Goal: Information Seeking & Learning: Learn about a topic

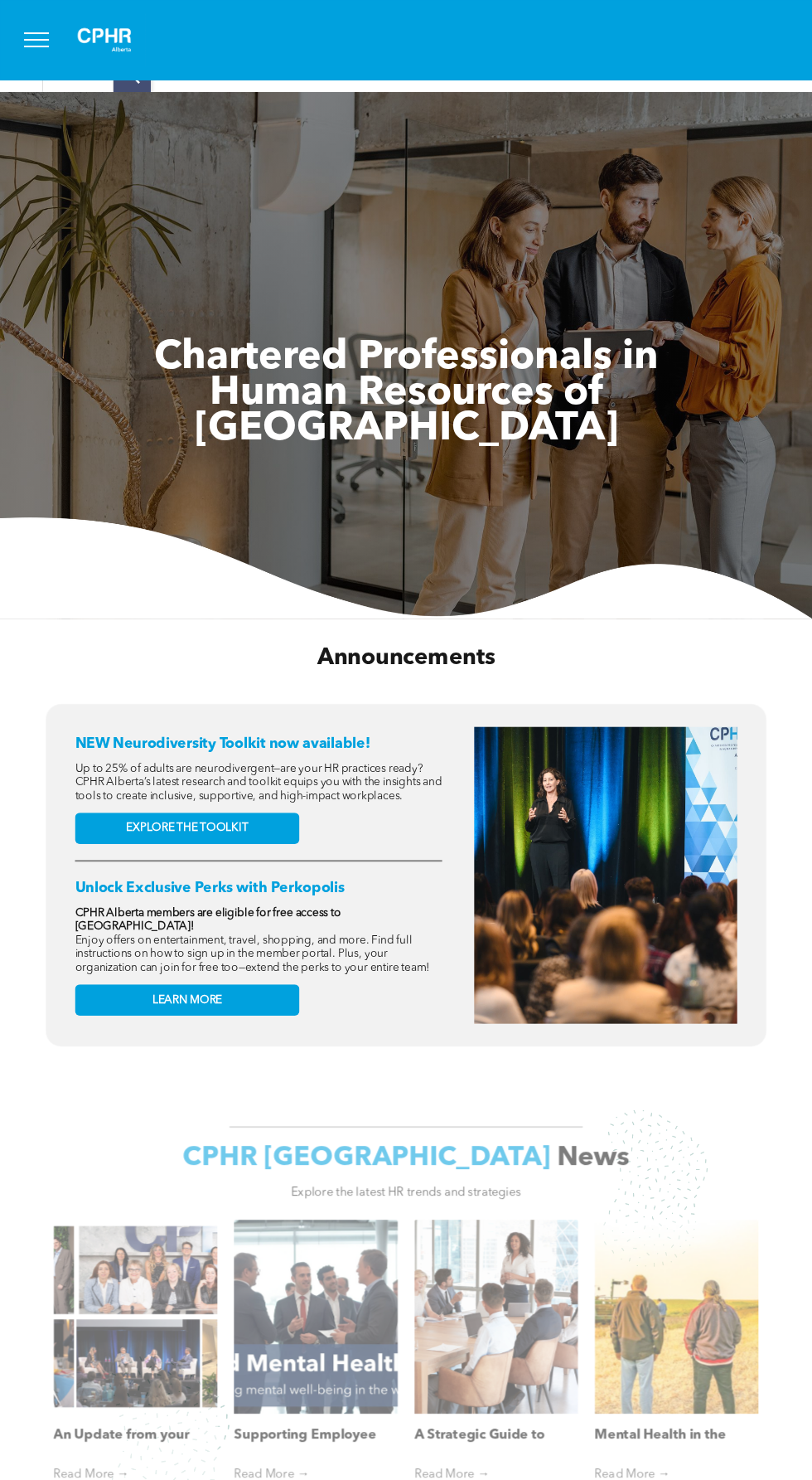
click at [36, 32] on span "menu" at bounding box center [36, 33] width 25 height 2
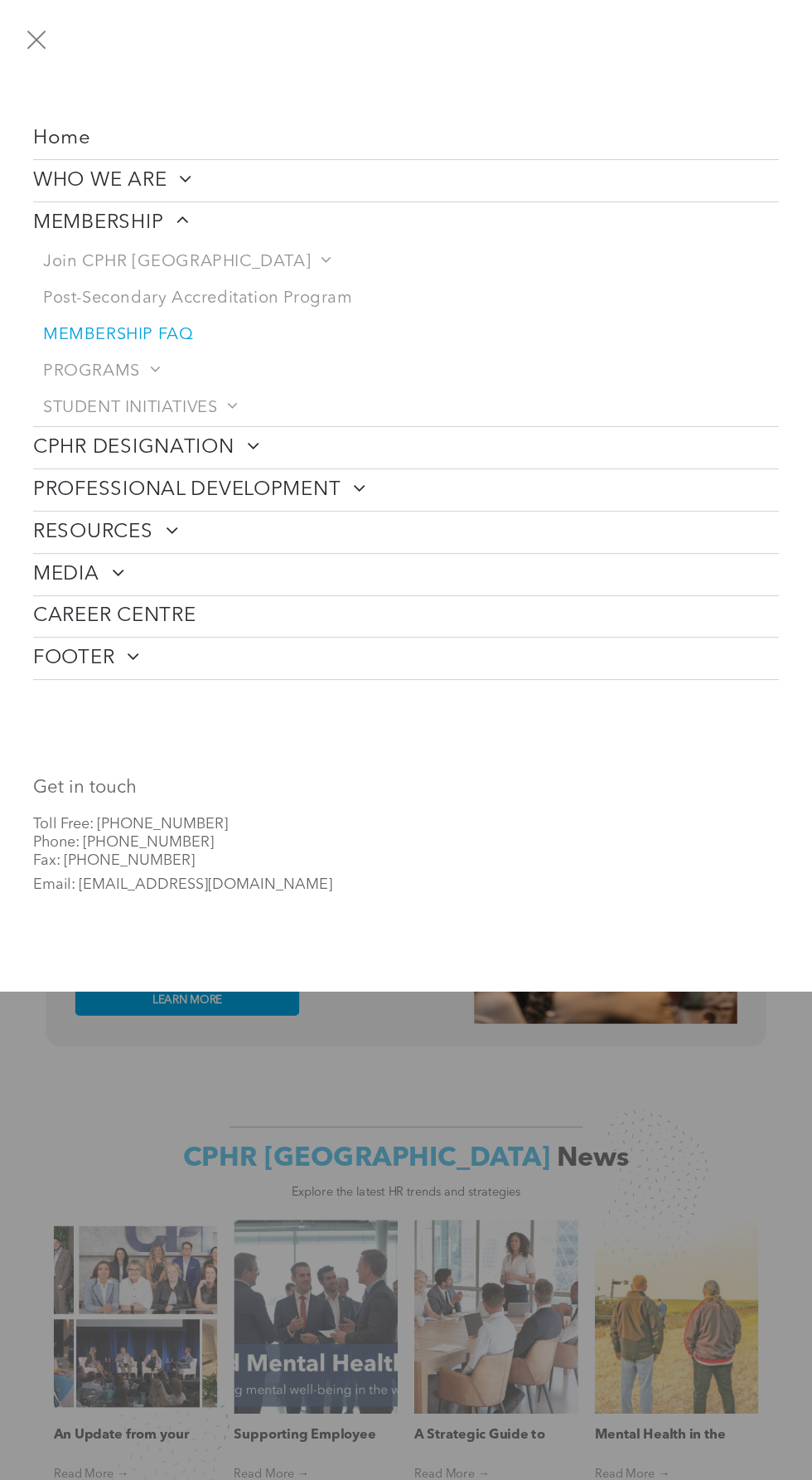
click at [169, 330] on span "MEMBERSHIP FAQ" at bounding box center [118, 334] width 150 height 20
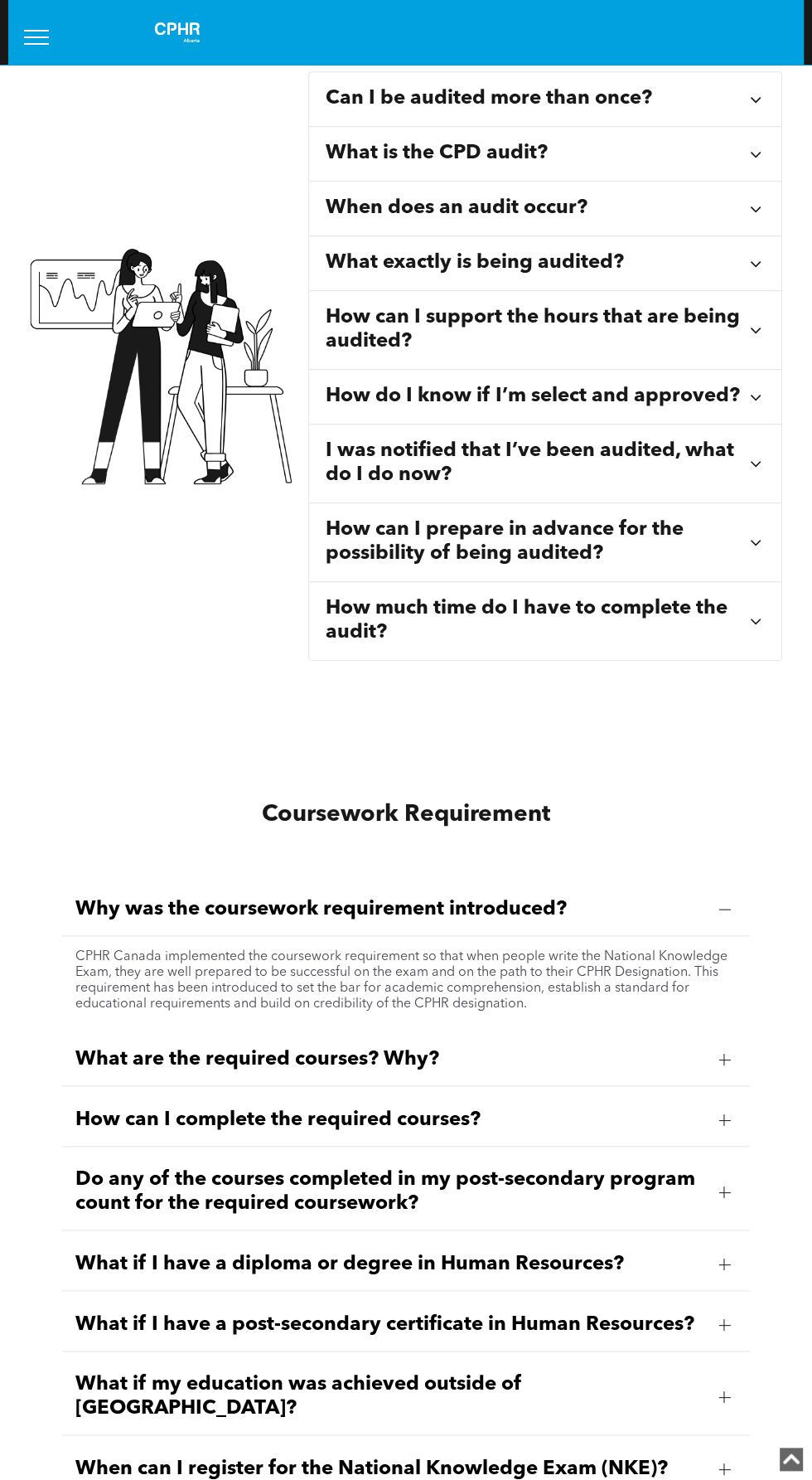
scroll to position [591, 0]
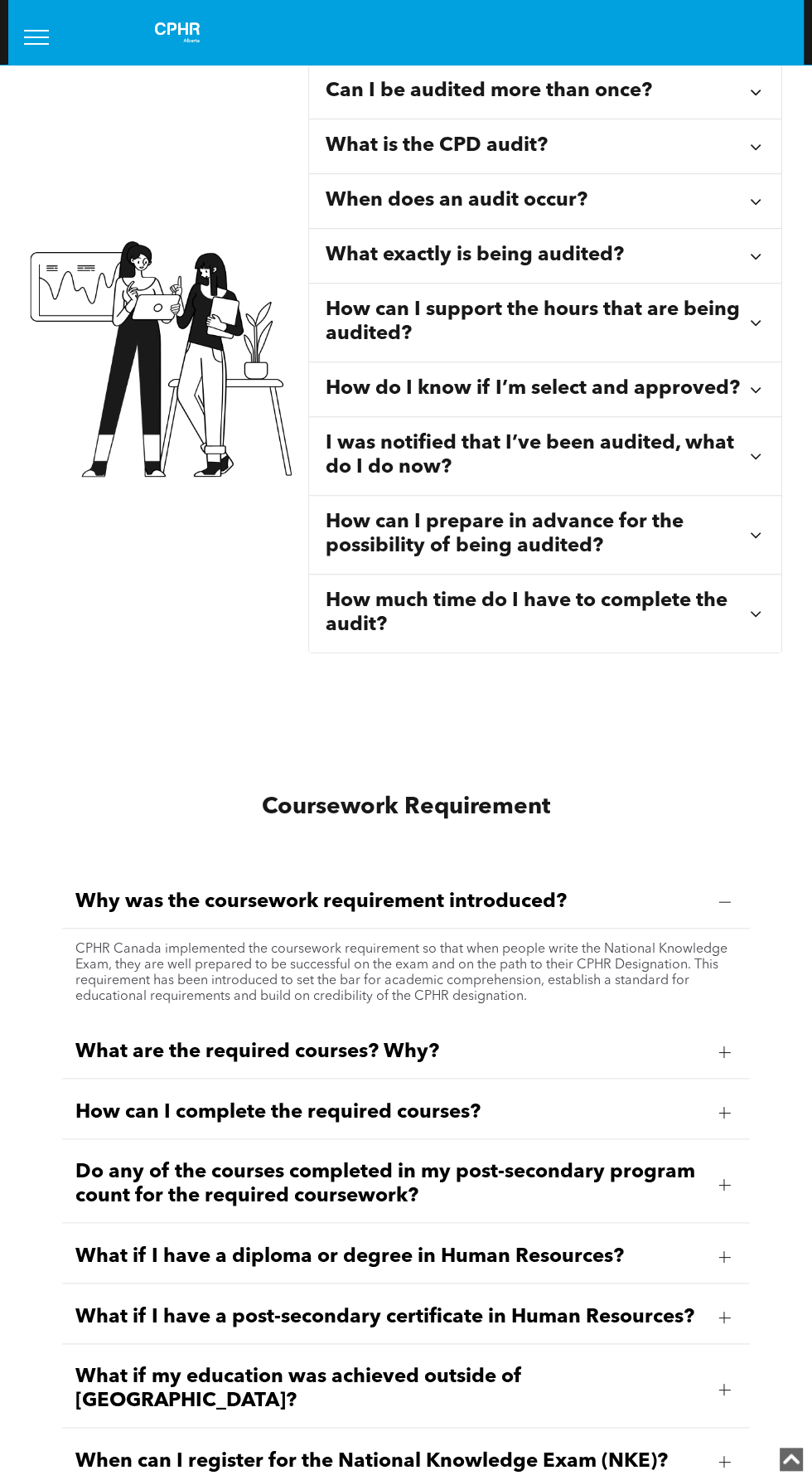
click at [609, 1249] on span "What if I have a diploma or degree in Human Resources?" at bounding box center [390, 1257] width 630 height 24
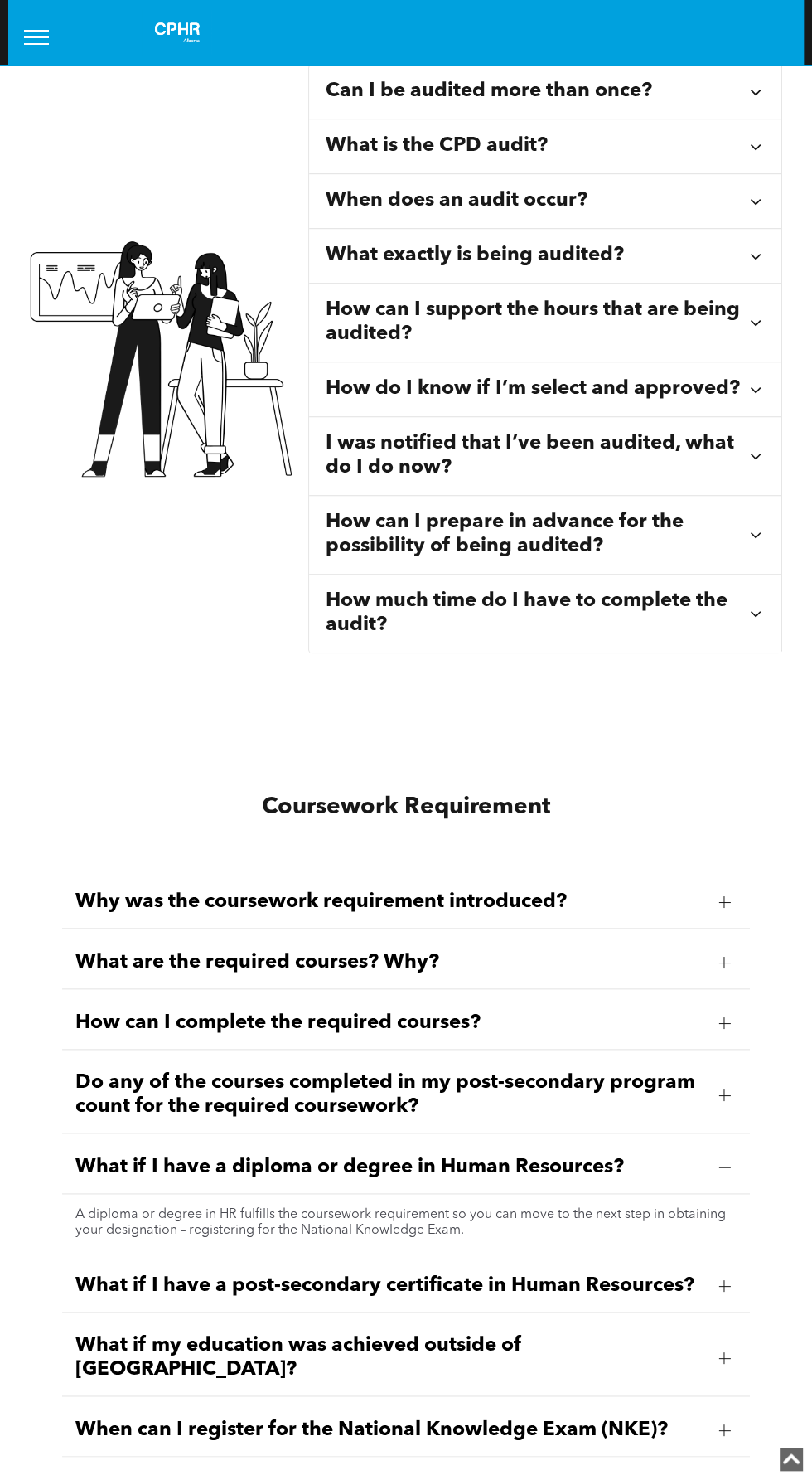
click at [516, 1419] on span "When can I register for the National Knowledge Exam (NKE)?" at bounding box center [390, 1430] width 630 height 24
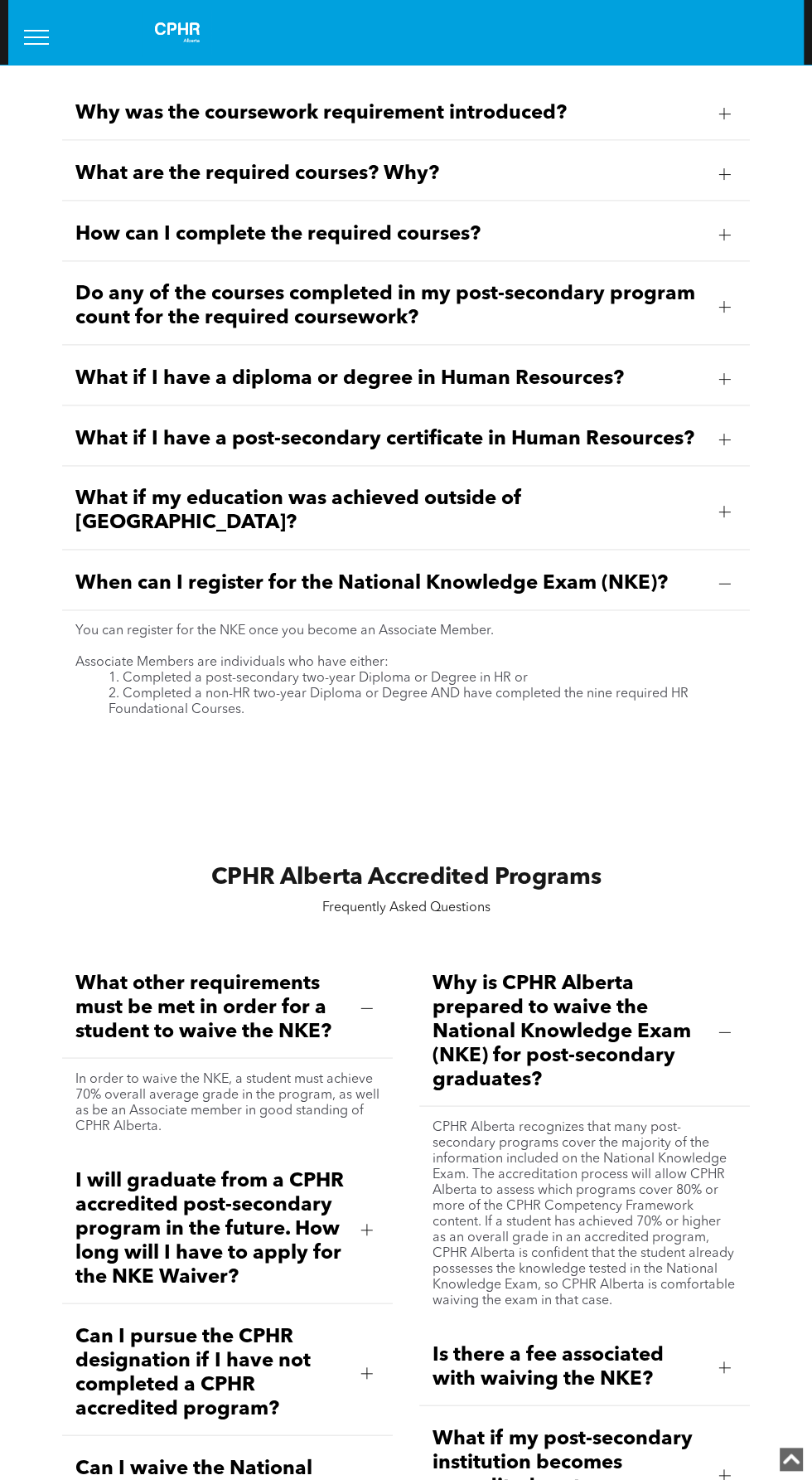
scroll to position [1399, 0]
